Goal: Task Accomplishment & Management: Manage account settings

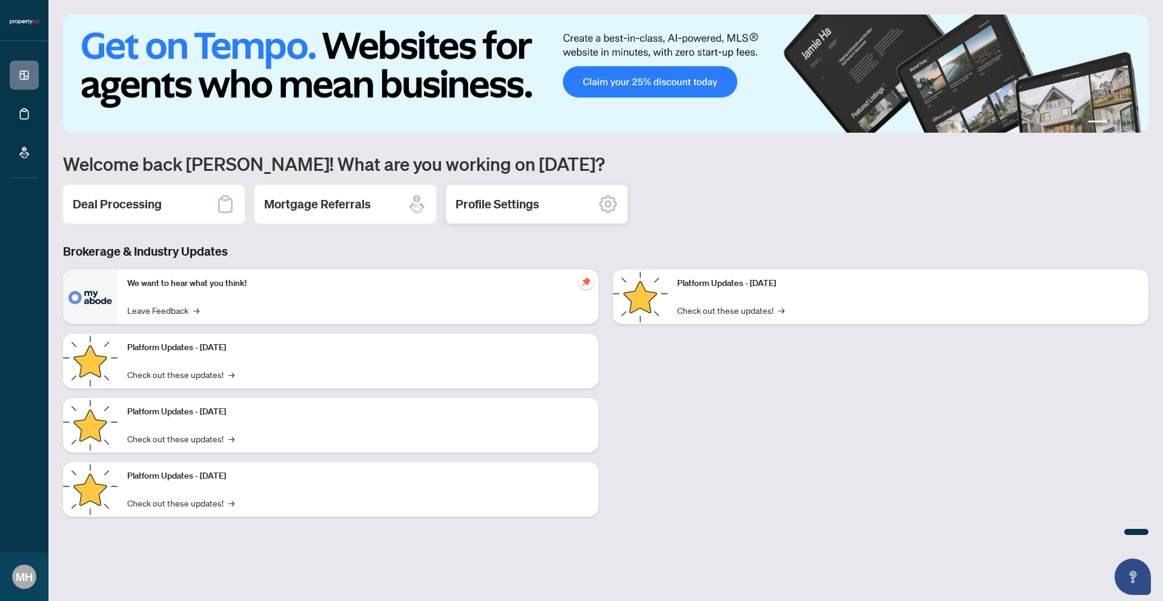
click at [511, 203] on h2 "Profile Settings" at bounding box center [497, 204] width 84 height 17
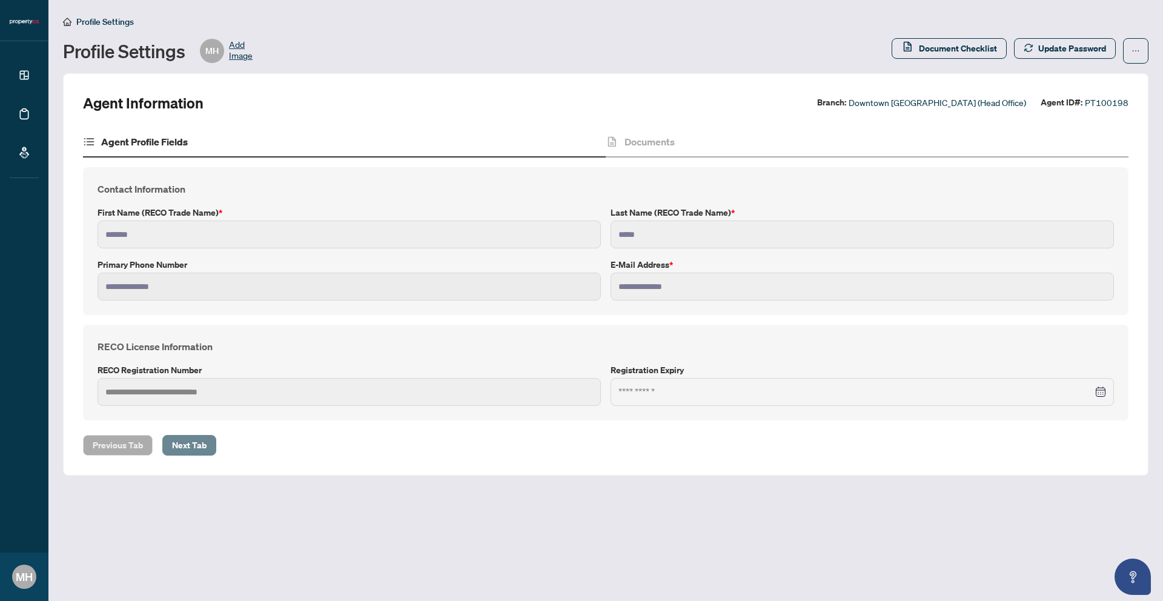
click at [213, 444] on button "Next Tab" at bounding box center [189, 445] width 54 height 21
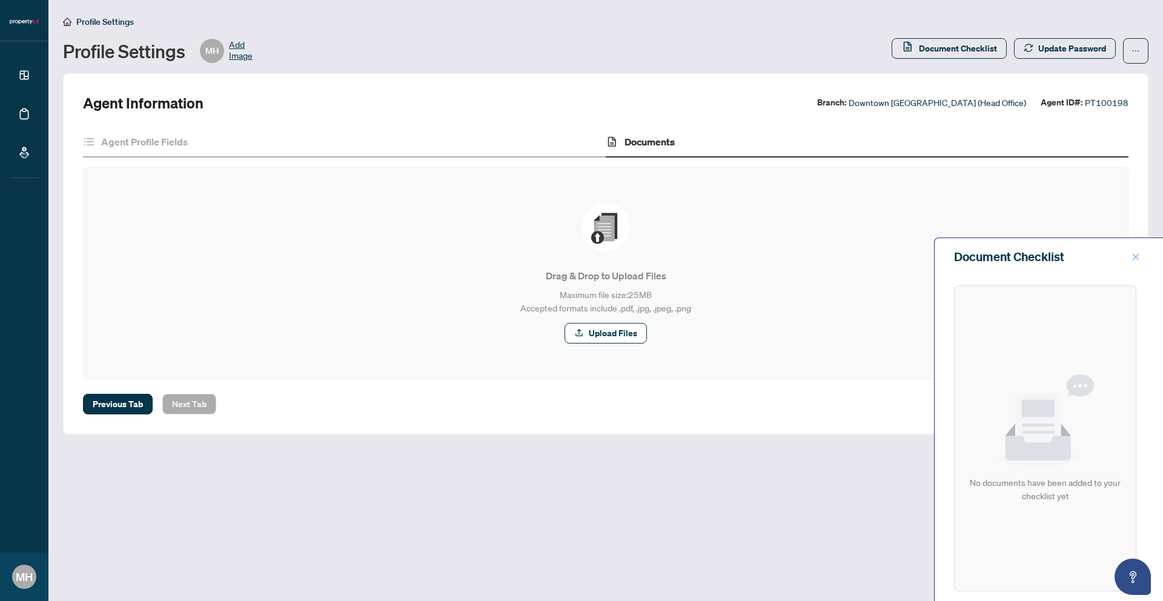
click at [1132, 256] on icon "close" at bounding box center [1135, 257] width 8 height 8
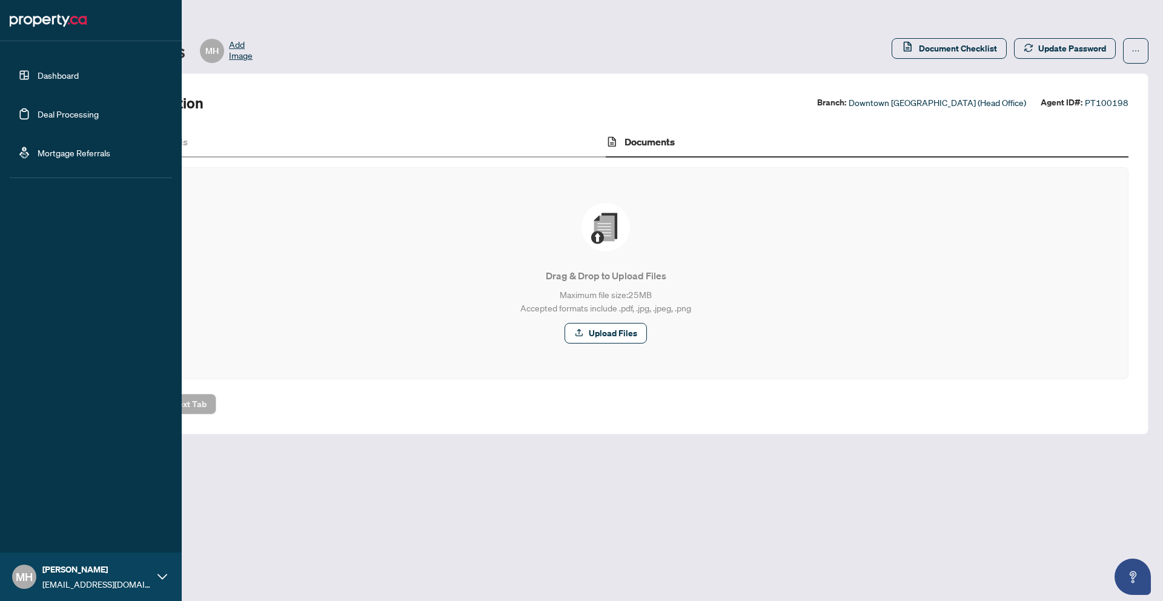
click at [72, 116] on link "Deal Processing" at bounding box center [68, 113] width 61 height 11
